Goal: Find specific page/section

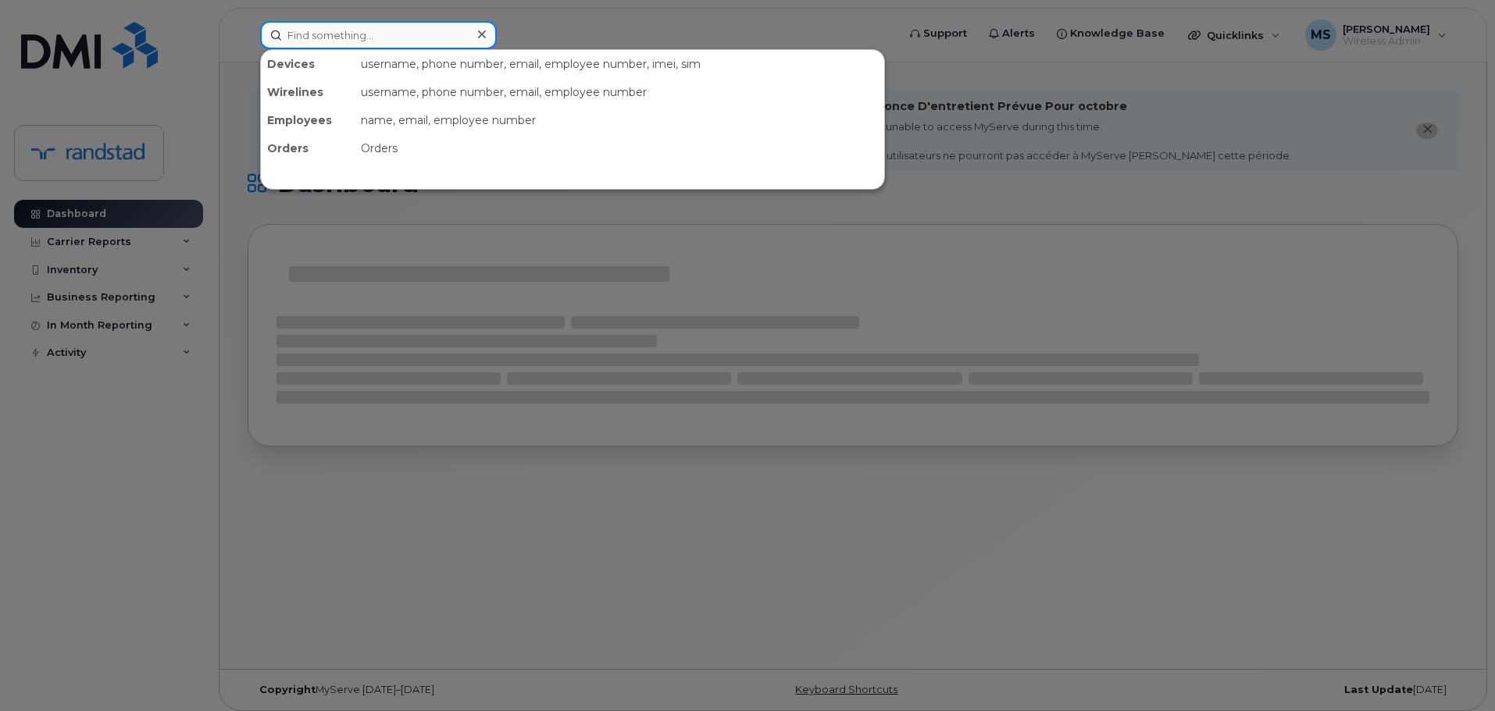
click at [414, 23] on input at bounding box center [378, 35] width 237 height 28
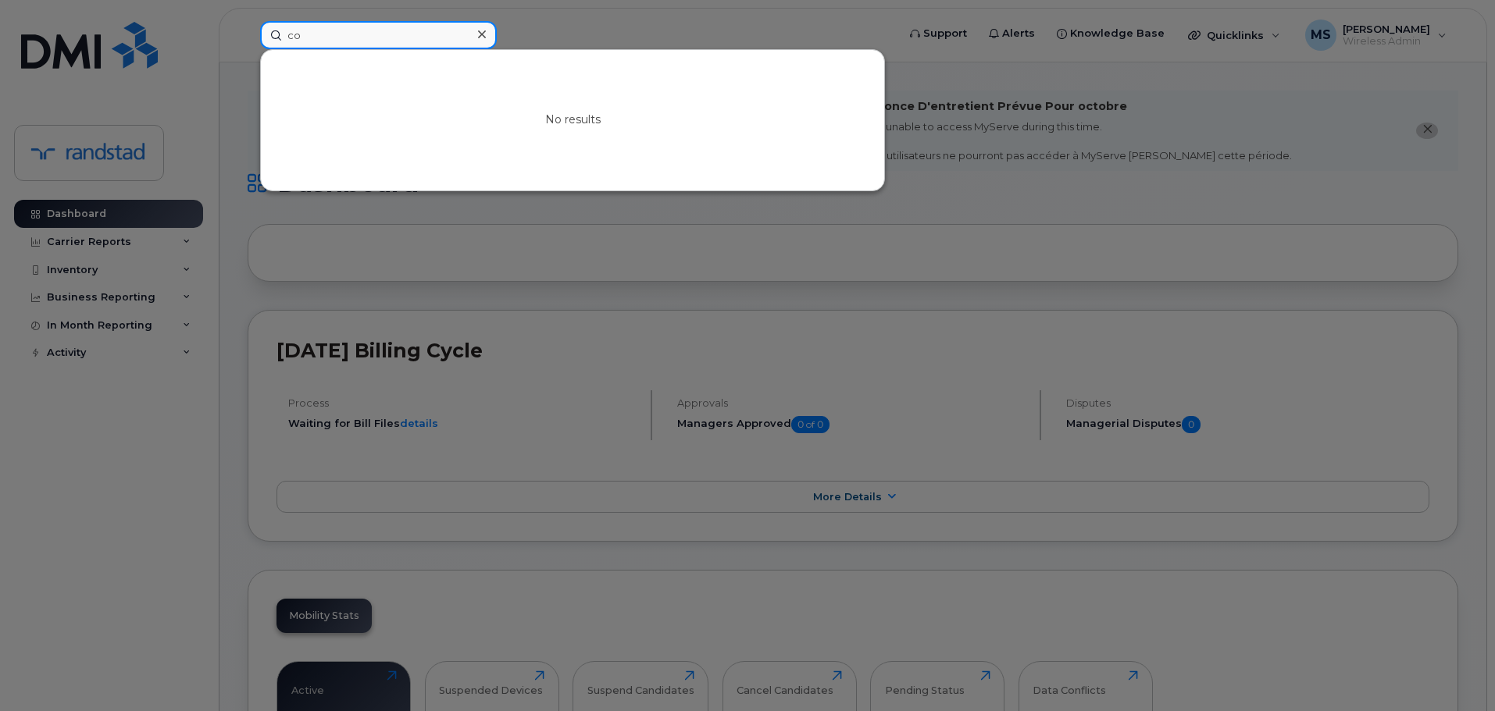
type input "c"
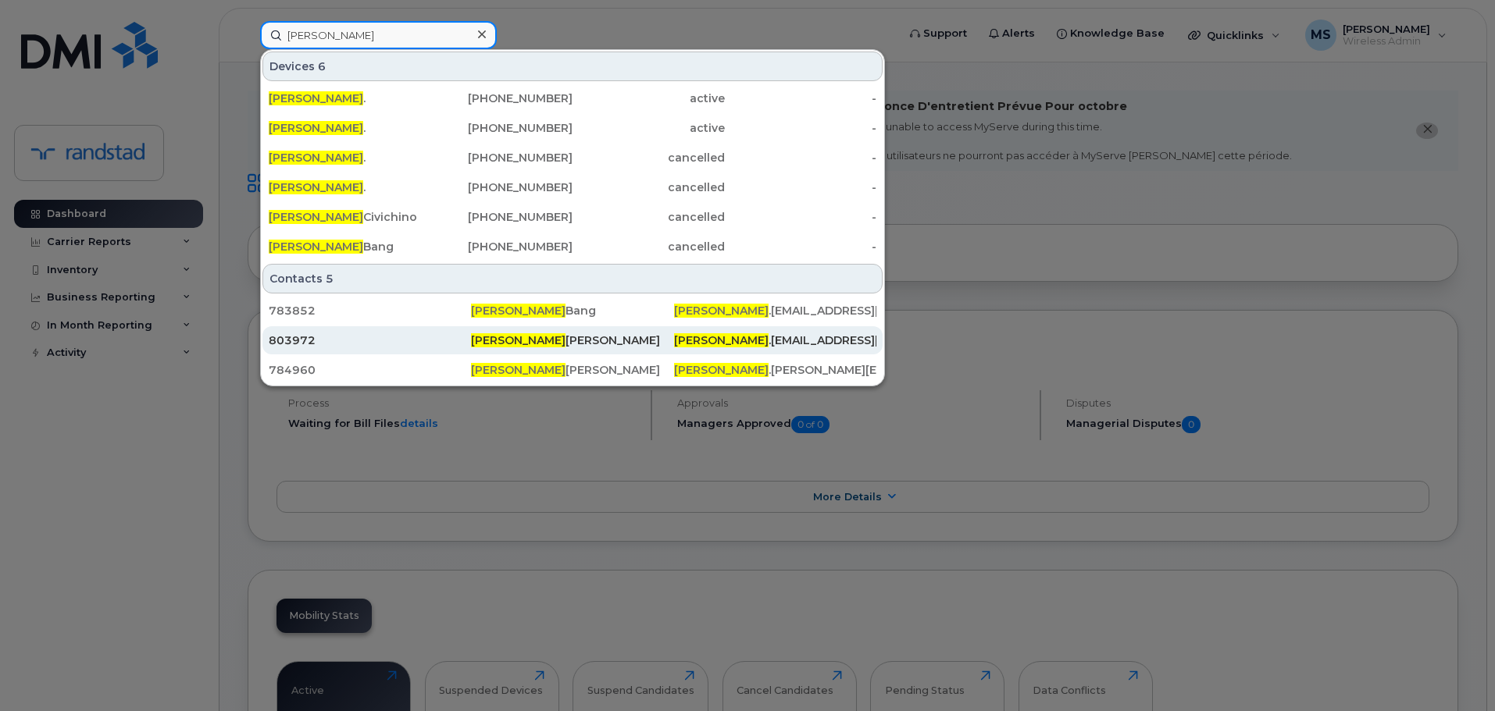
type input "christina"
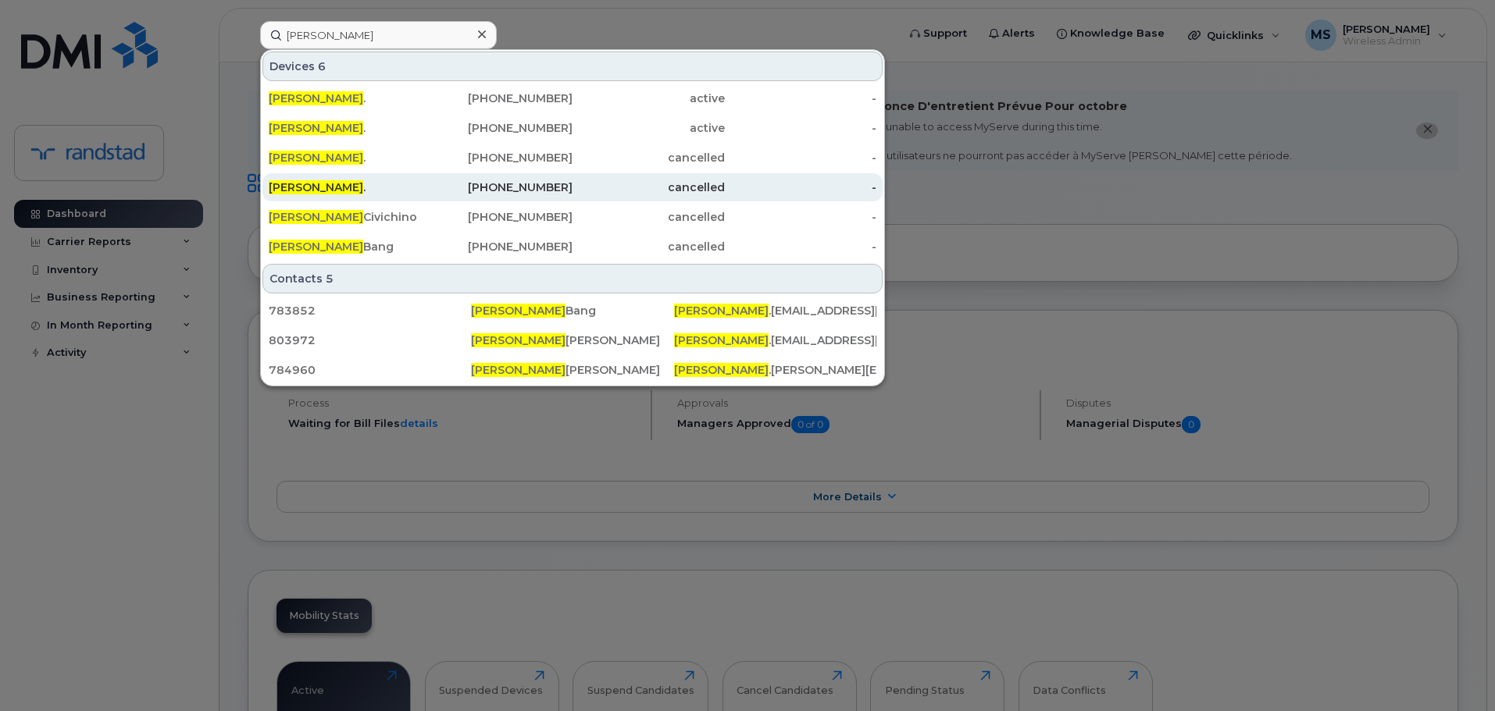
click at [312, 185] on span "[PERSON_NAME]" at bounding box center [316, 187] width 94 height 14
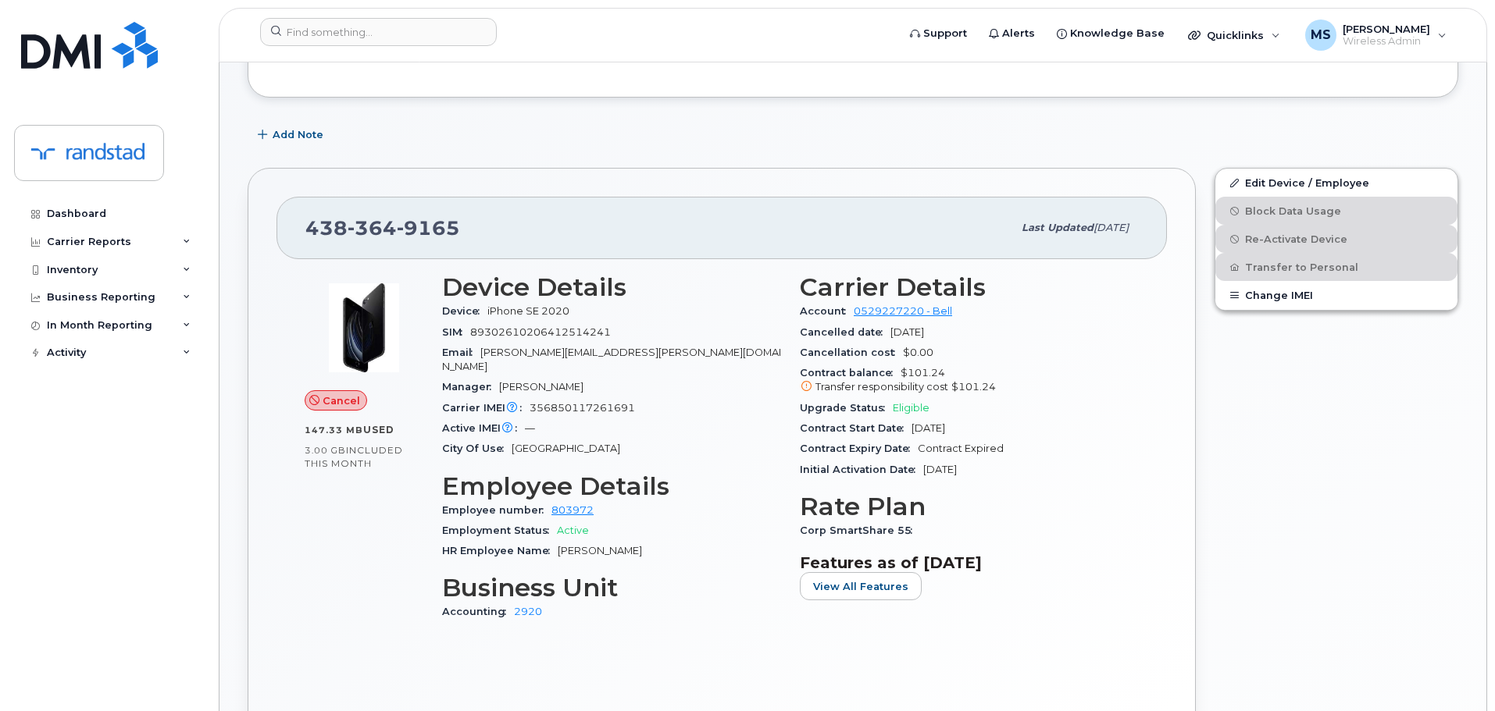
scroll to position [312, 0]
